Goal: Book appointment/travel/reservation

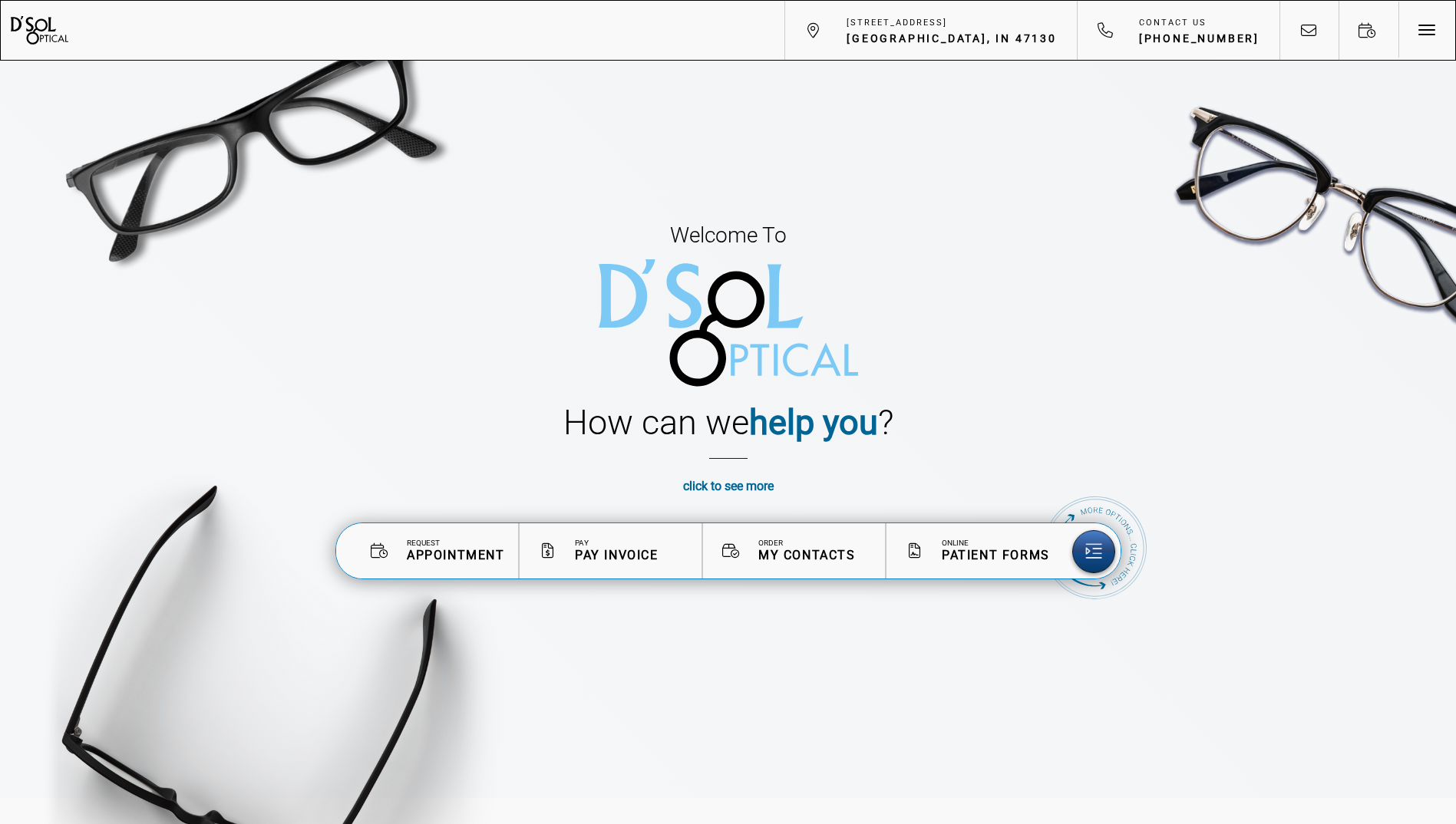
click at [815, 562] on span "My Contacts" at bounding box center [807, 555] width 97 height 15
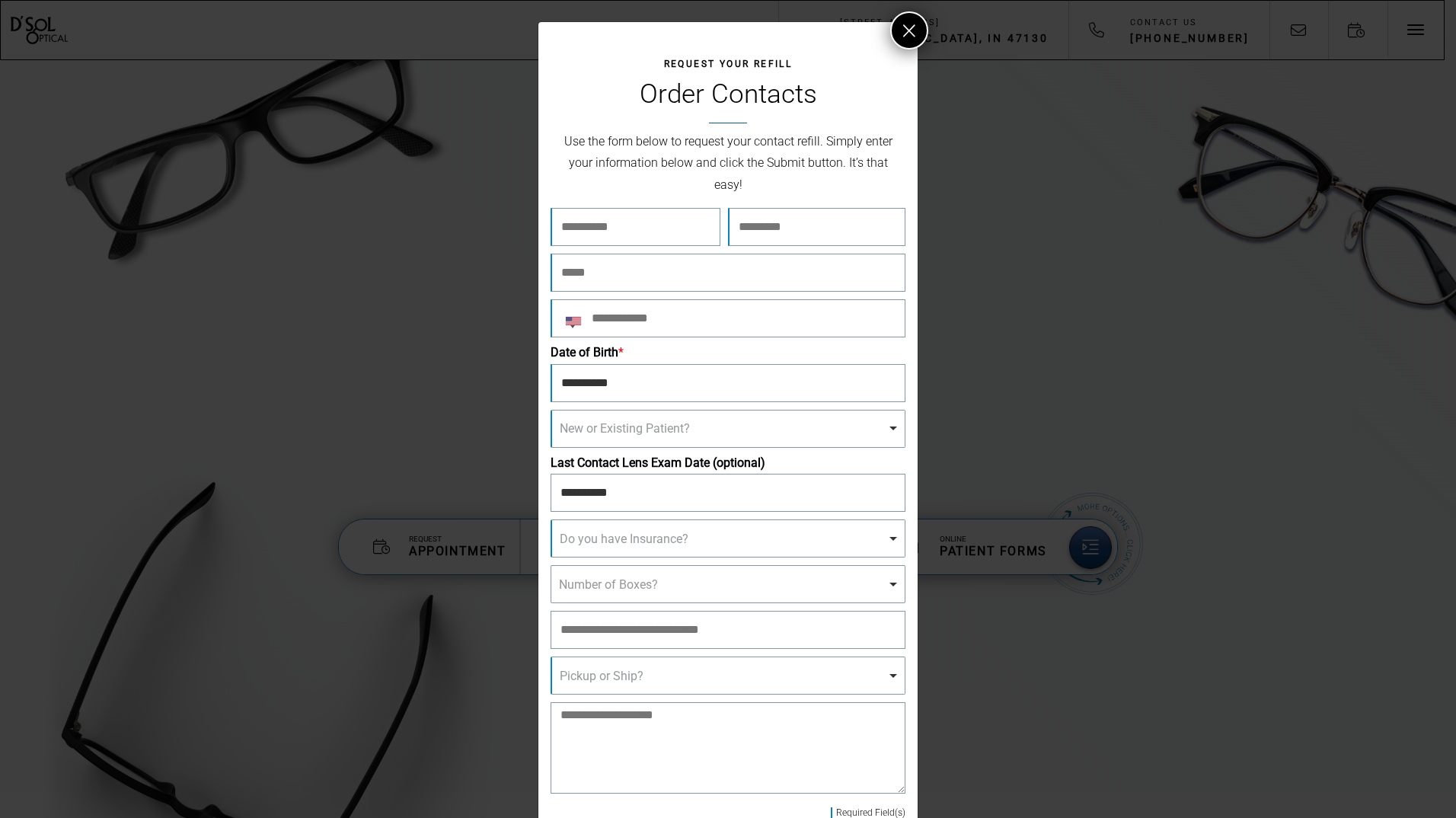
click at [904, 55] on div "Request Your Refill Order Contacts Use the form below to request your contact r…" at bounding box center [727, 462] width 379 height 880
click at [914, 32] on button at bounding box center [908, 30] width 38 height 38
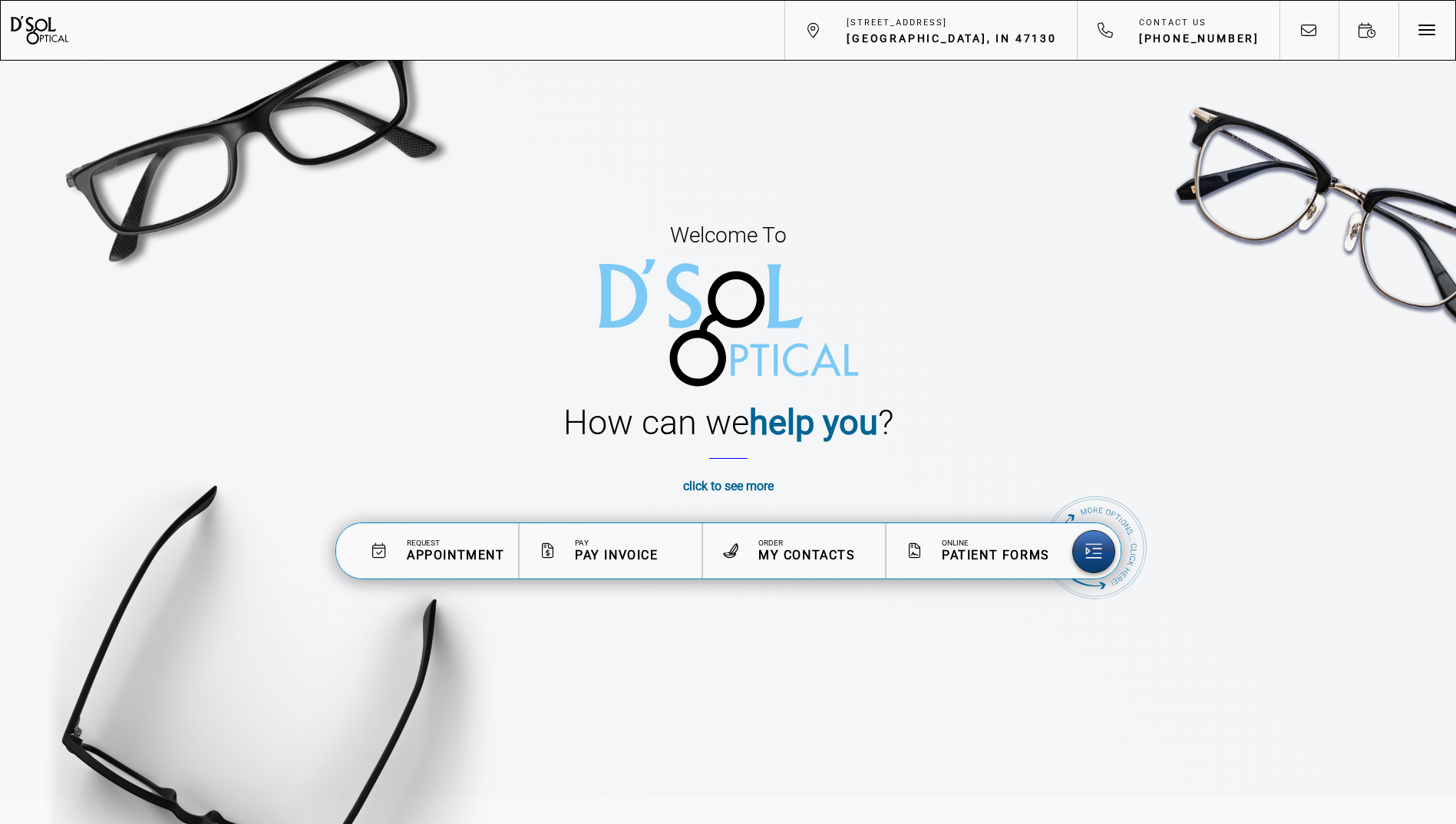
click at [436, 564] on link "Request Appointment" at bounding box center [428, 551] width 184 height 55
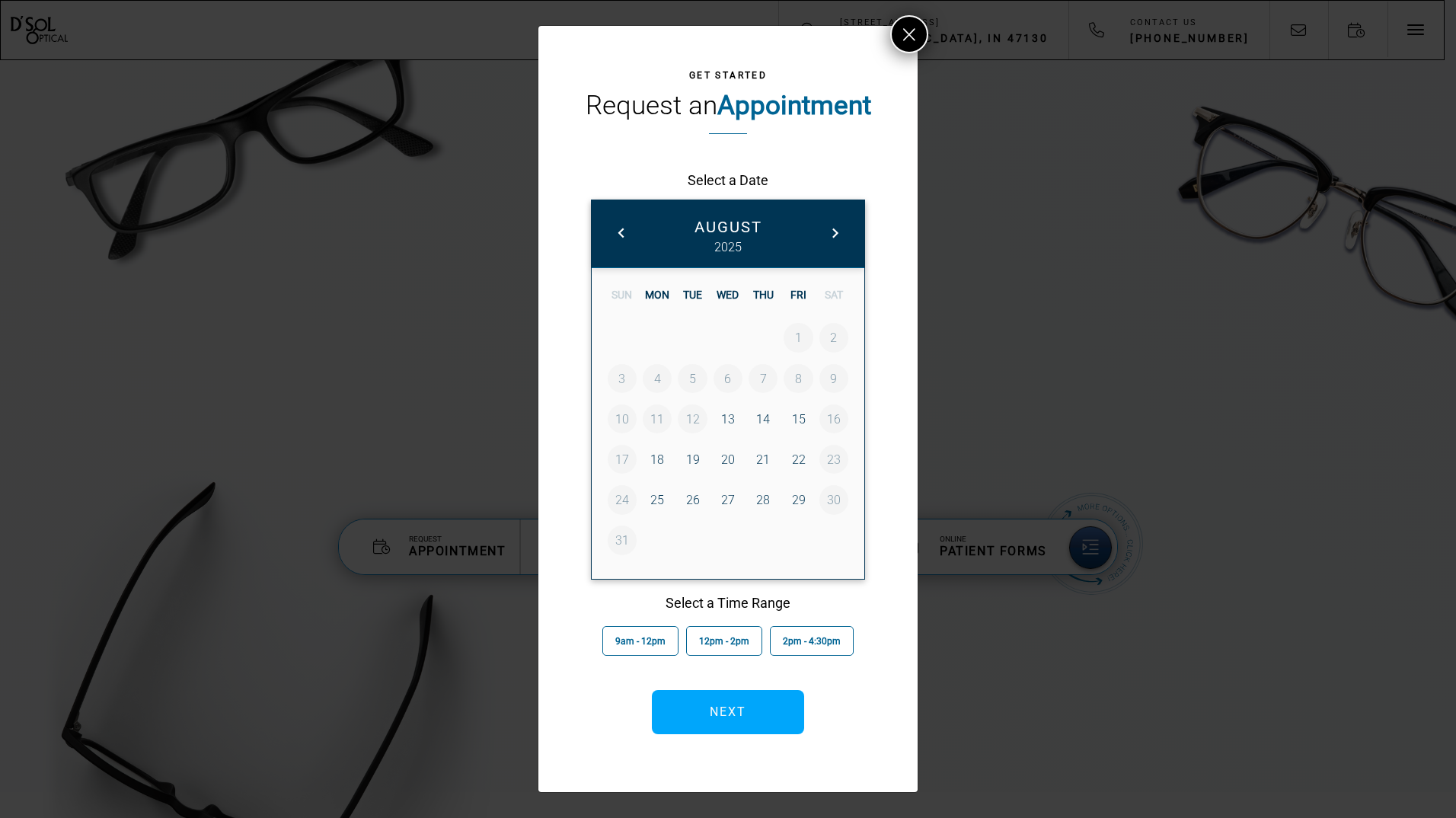
click at [732, 421] on link "13" at bounding box center [728, 419] width 29 height 29
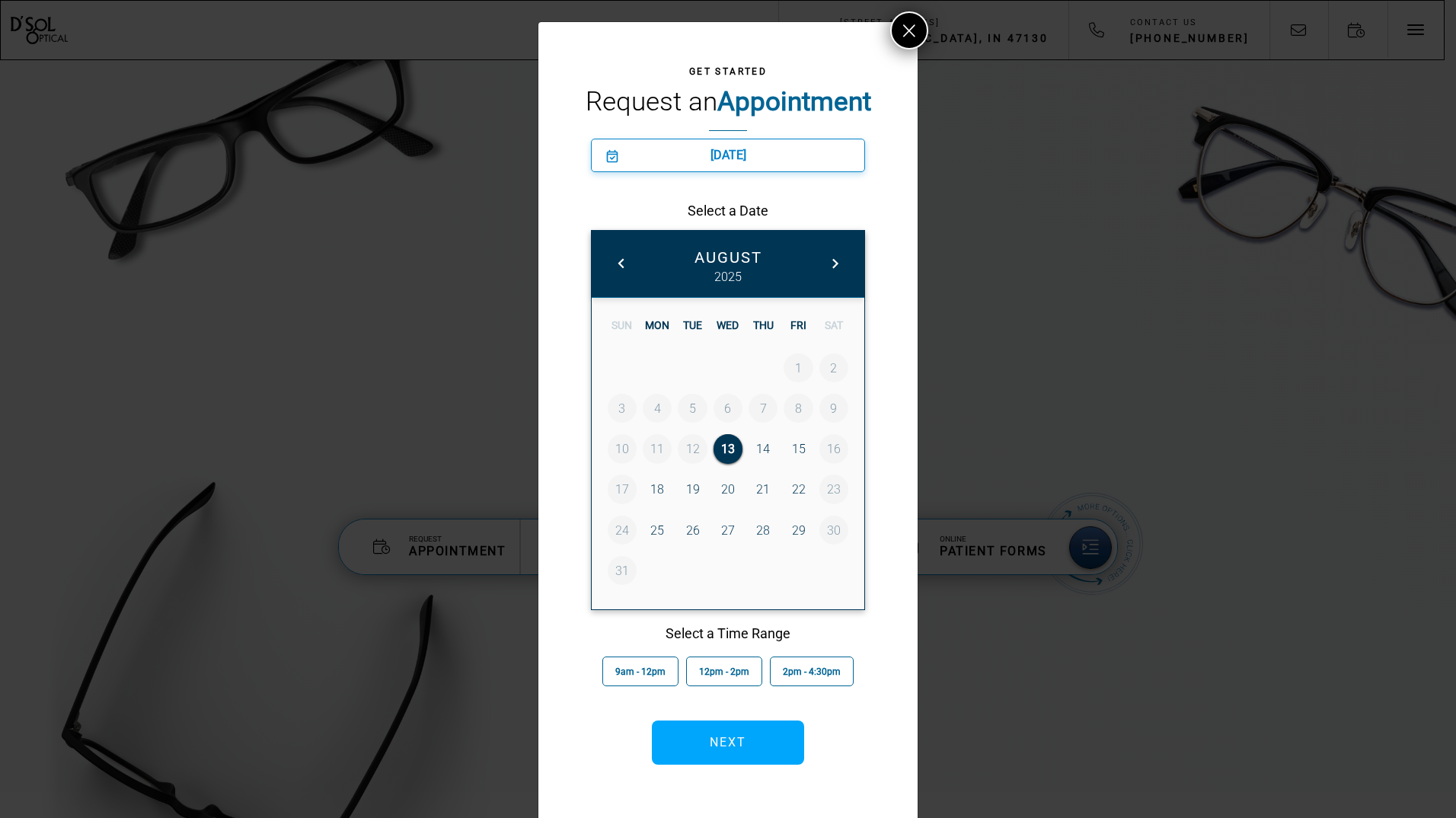
click at [722, 154] on span "[DATE]" at bounding box center [728, 154] width 36 height 14
click at [795, 675] on span "2pm - 4:30pm" at bounding box center [812, 671] width 58 height 11
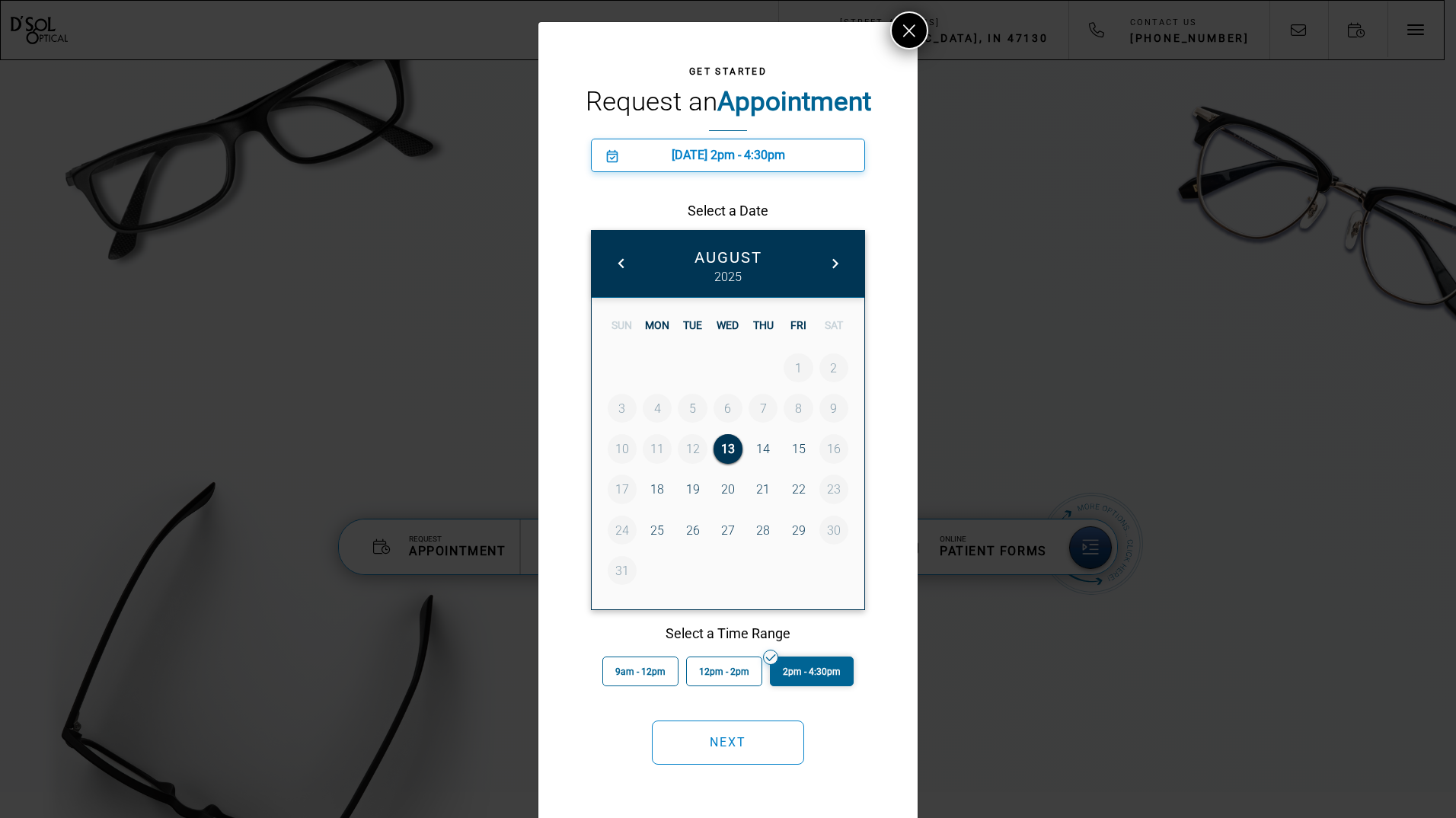
click at [760, 723] on button "Next" at bounding box center [728, 743] width 152 height 44
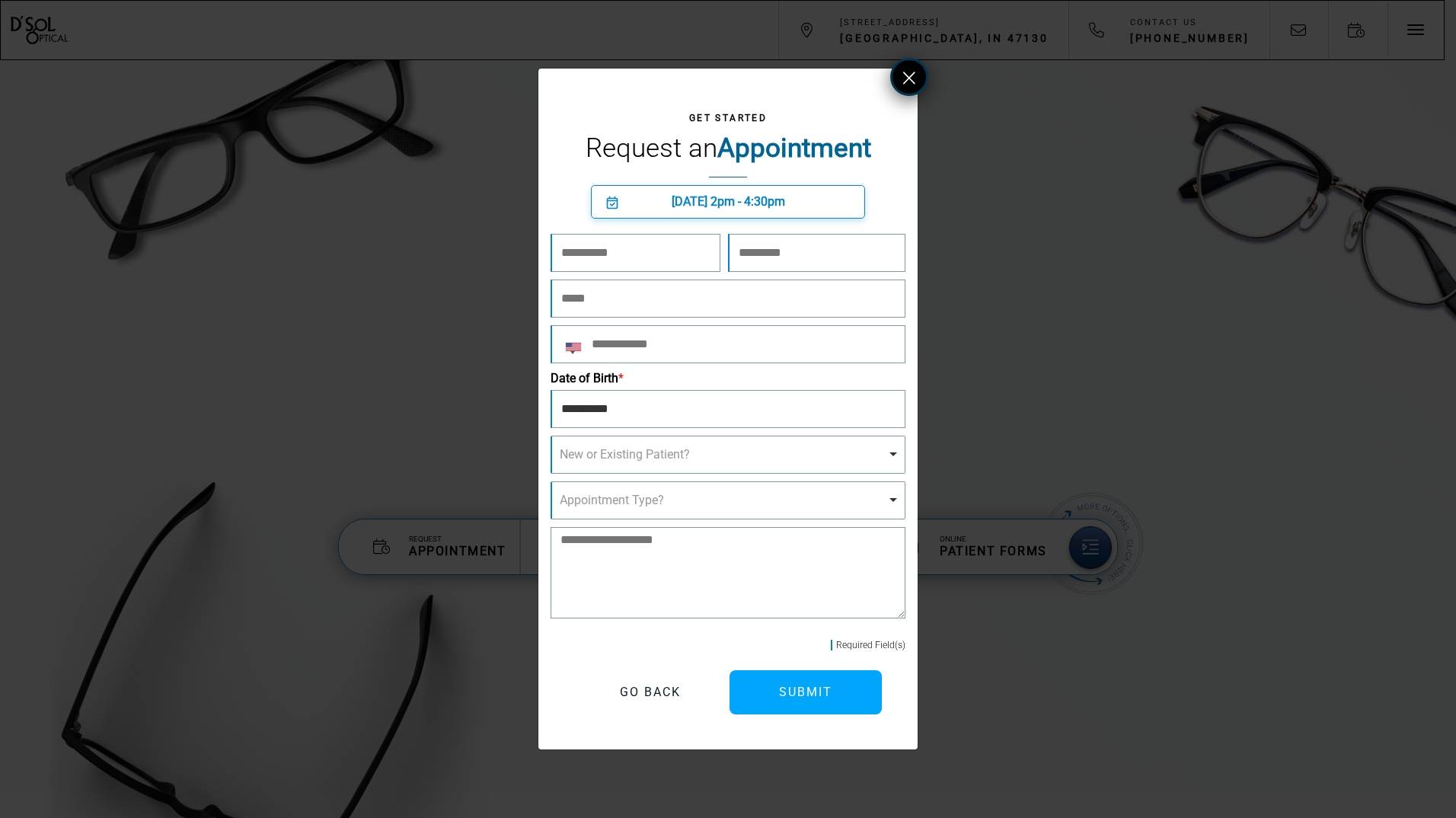
click at [908, 78] on icon at bounding box center [909, 78] width 13 height 19
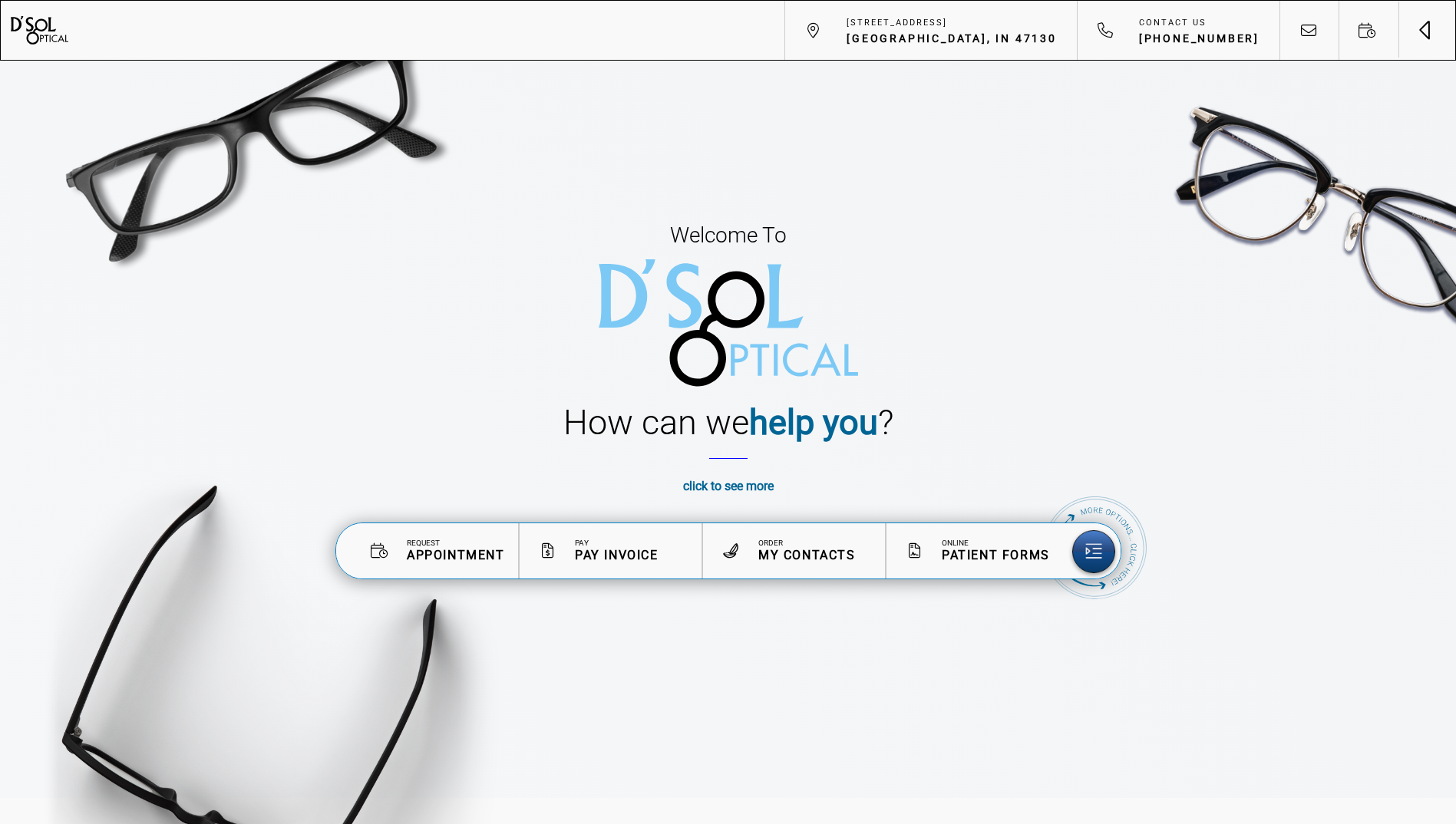
click at [1421, 40] on button "Toggle navigation" at bounding box center [1426, 29] width 57 height 57
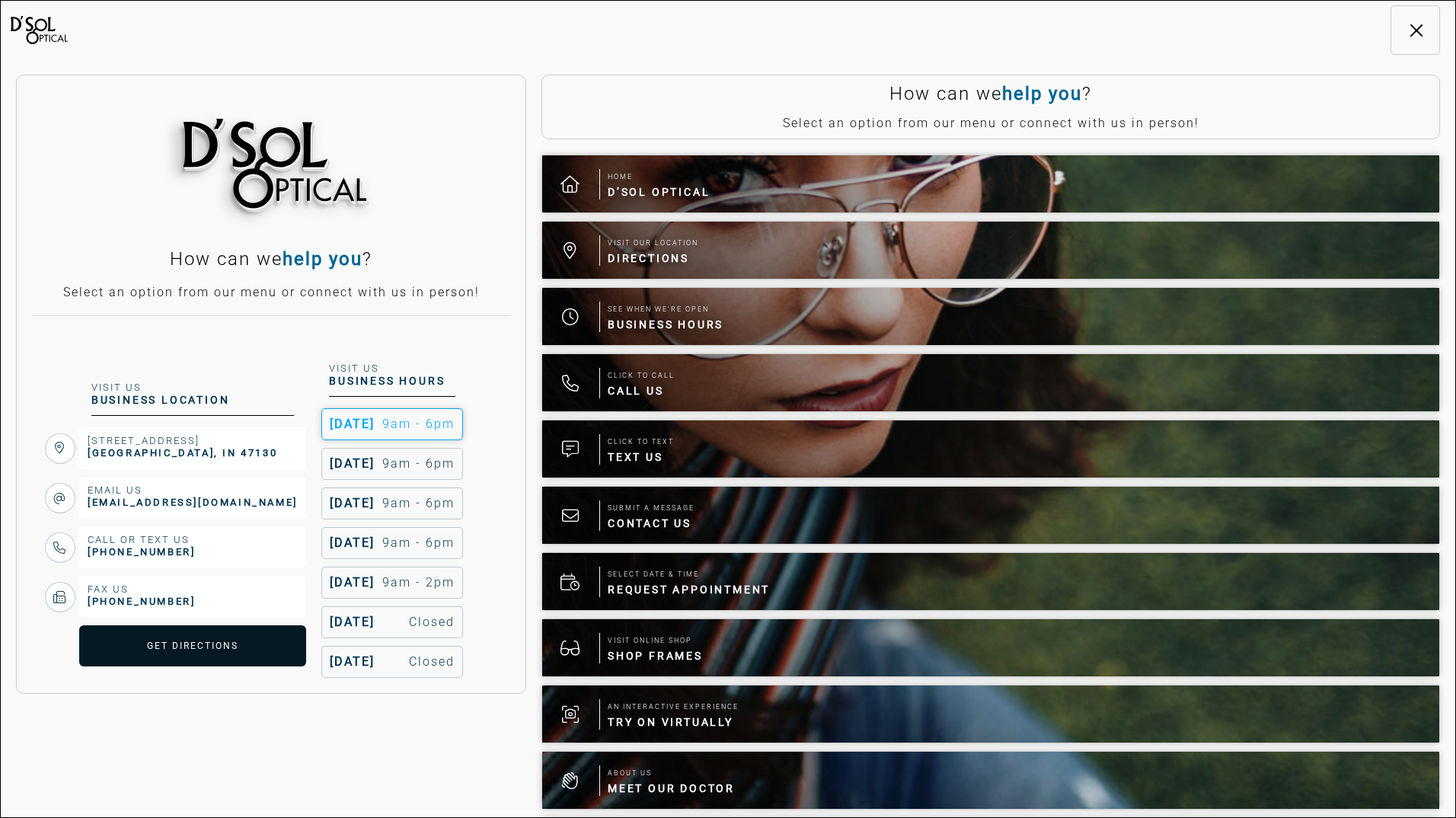
click at [1410, 40] on button "Toggle navigation" at bounding box center [1415, 30] width 49 height 49
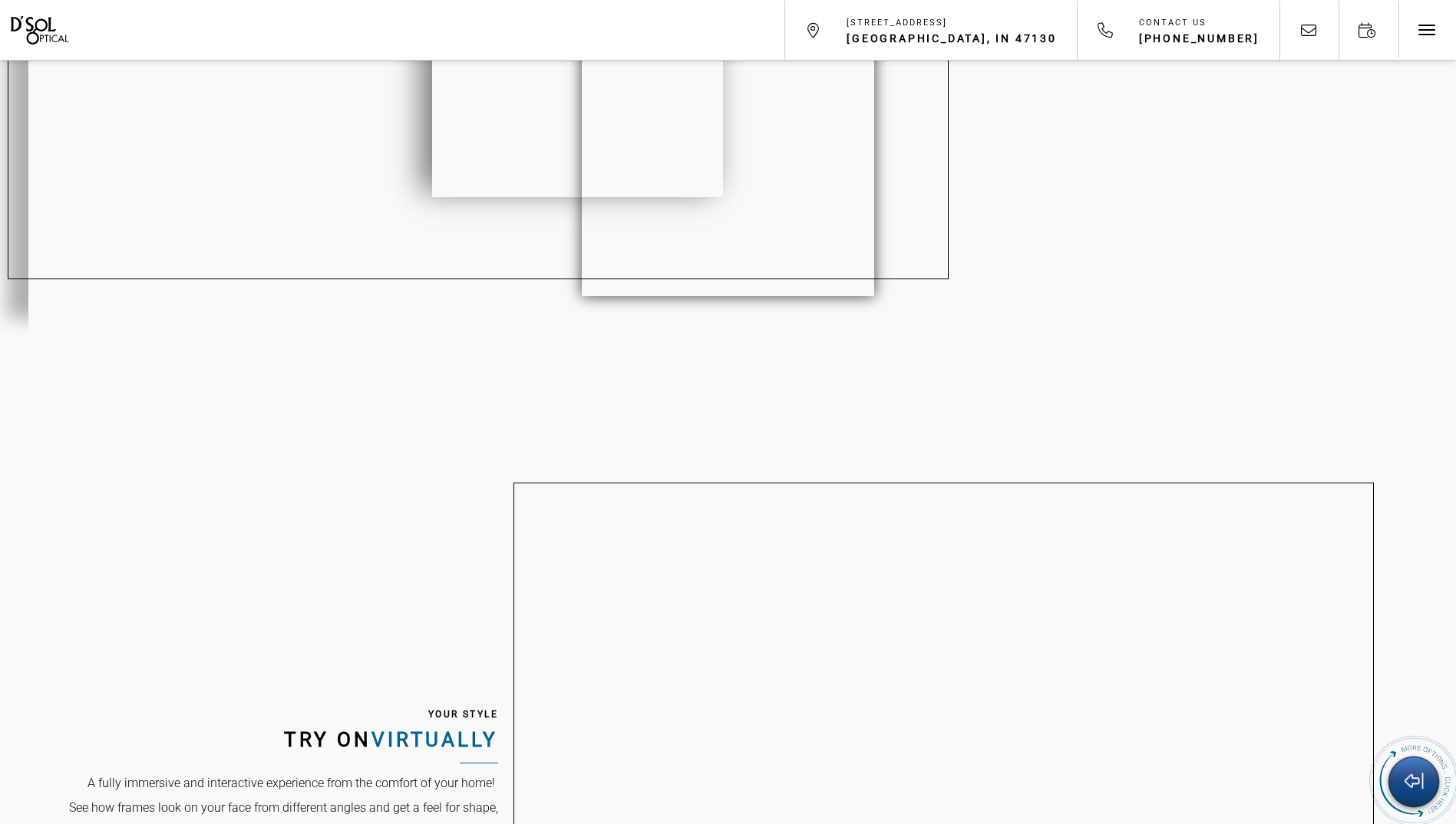
scroll to position [1304, 0]
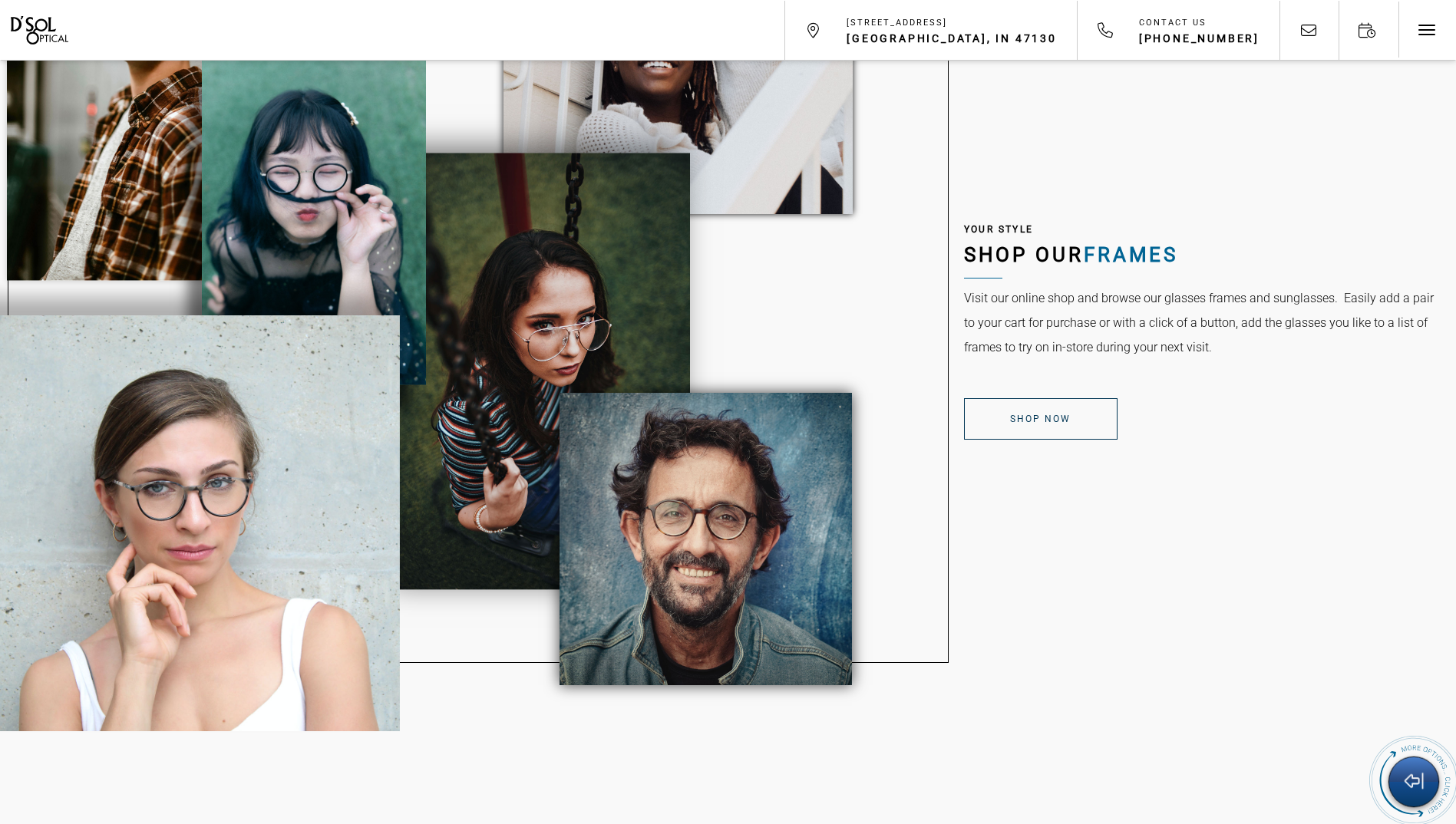
click at [1088, 403] on link "Shop Now" at bounding box center [1041, 419] width 154 height 42
